Goal: Task Accomplishment & Management: Manage account settings

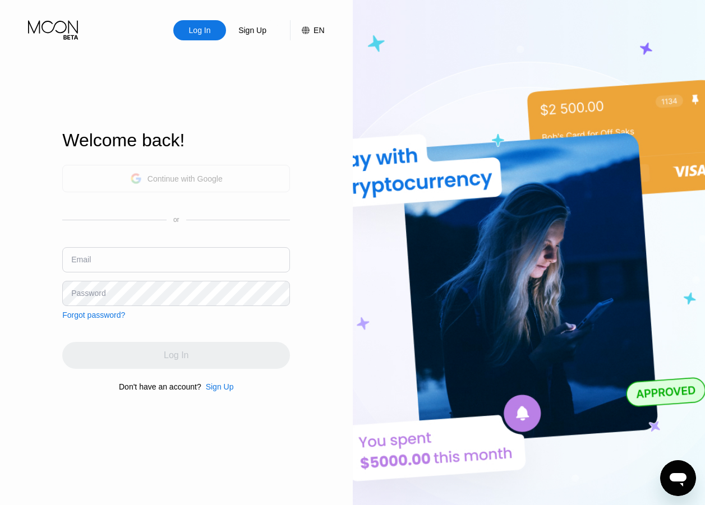
click at [160, 179] on div "Continue with Google" at bounding box center [185, 178] width 75 height 9
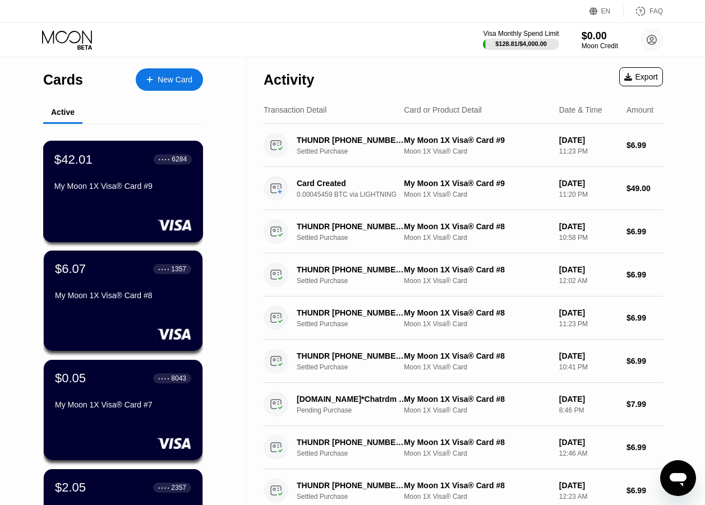
click at [122, 190] on div "My Moon 1X Visa® Card #9" at bounding box center [122, 186] width 137 height 9
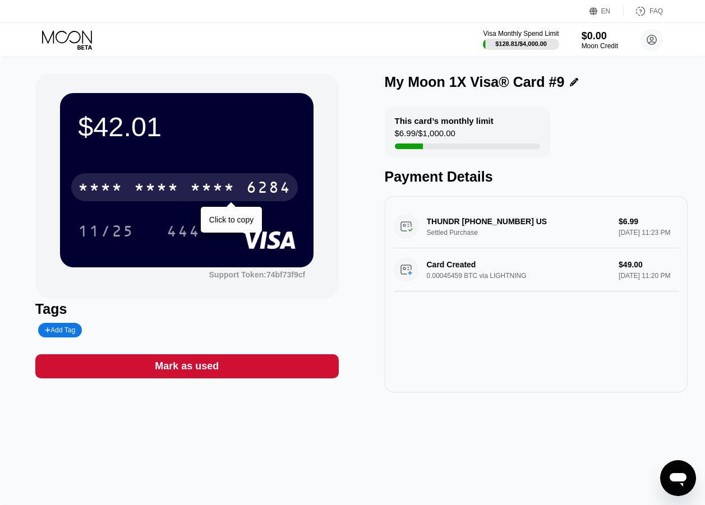
click at [215, 185] on div "* * * *" at bounding box center [212, 189] width 45 height 18
